Goal: Information Seeking & Learning: Check status

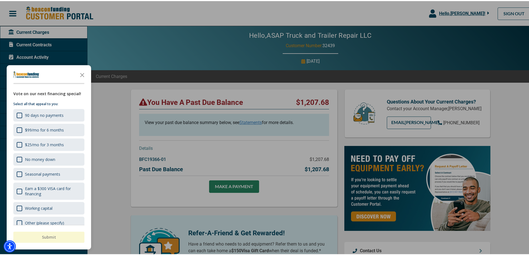
drag, startPoint x: 82, startPoint y: 72, endPoint x: 90, endPoint y: 72, distance: 8.6
click at [85, 72] on icon "Close the survey" at bounding box center [82, 73] width 11 height 11
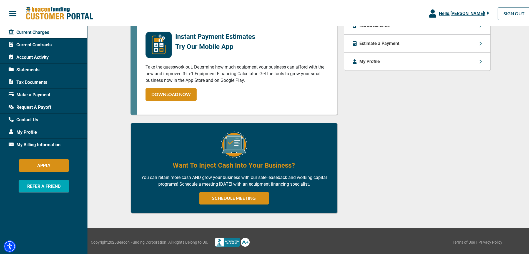
scroll to position [35, 0]
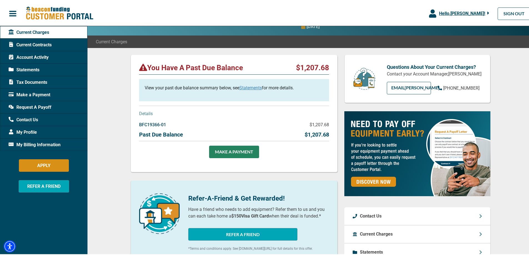
click at [253, 87] on link "Statements" at bounding box center [250, 86] width 22 height 5
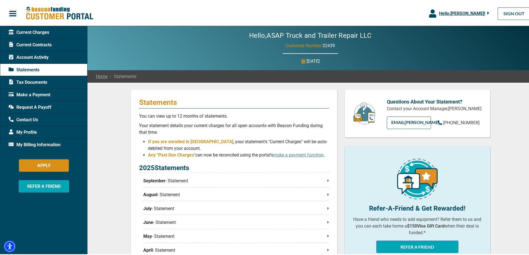
click at [278, 176] on div "2025 Statements September - Statement August - Statement July - Statement June …" at bounding box center [234, 230] width 190 height 137
click at [325, 180] on p "September - Statement" at bounding box center [236, 180] width 186 height 7
click at [43, 41] on span "Current Contracts" at bounding box center [30, 44] width 43 height 7
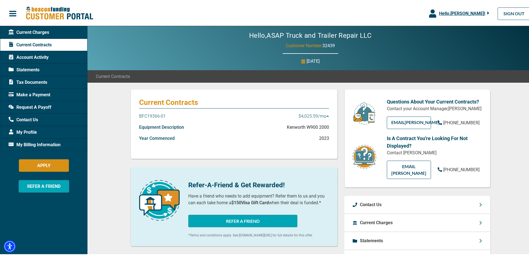
scroll to position [83, 0]
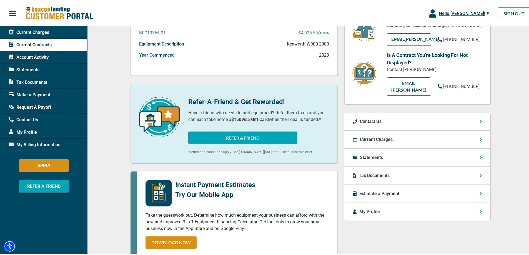
click at [457, 188] on div "Estimate a Payment" at bounding box center [417, 193] width 146 height 18
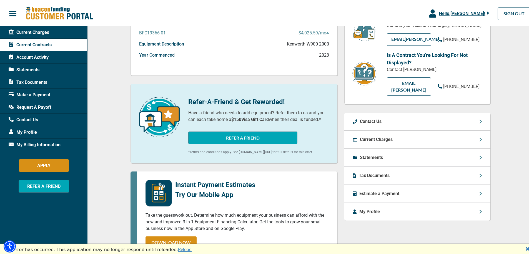
click at [22, 106] on span "Request A Payoff" at bounding box center [30, 106] width 43 height 7
click at [24, 106] on span "Request A Payoff" at bounding box center [30, 106] width 43 height 7
click at [29, 118] on span "Contact Us" at bounding box center [23, 118] width 29 height 7
click at [31, 107] on span "Request A Payoff" at bounding box center [30, 106] width 43 height 7
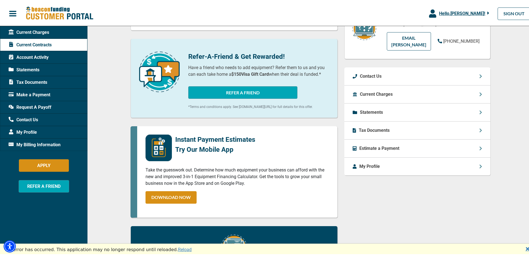
scroll to position [42, 0]
